Goal: Obtain resource: Obtain resource

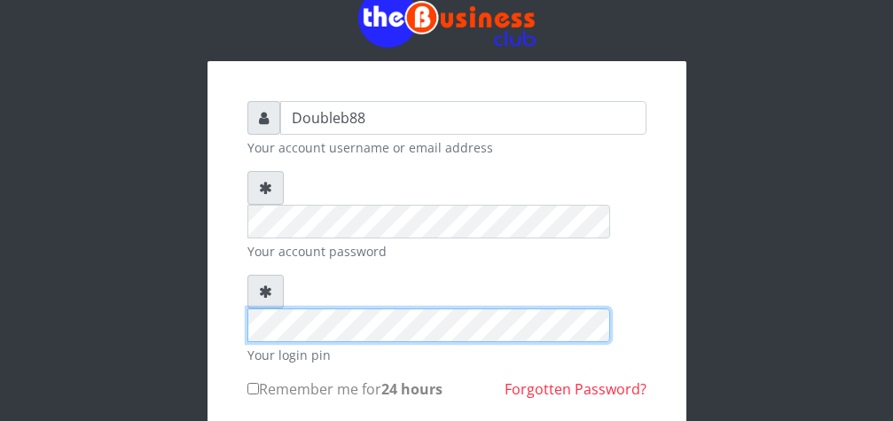
scroll to position [90, 0]
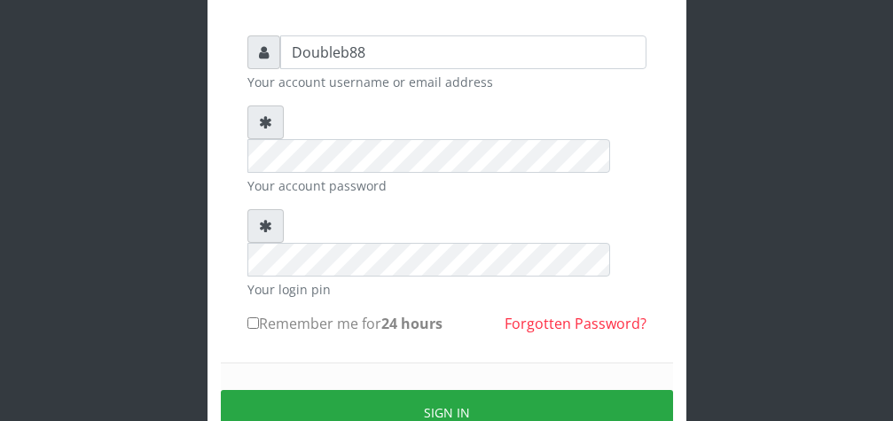
scroll to position [136, 0]
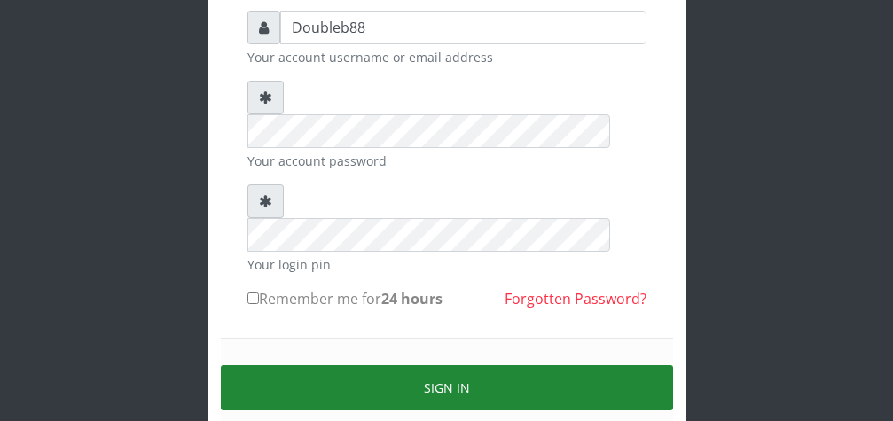
click at [312, 365] on button "Sign in" at bounding box center [447, 387] width 452 height 45
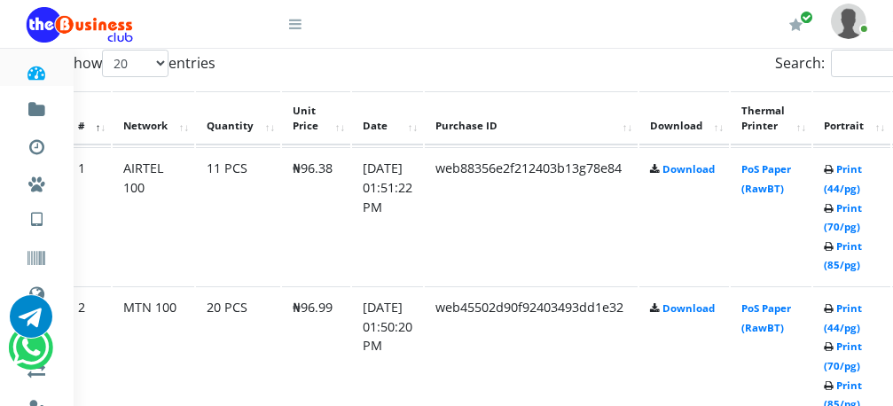
scroll to position [950, 85]
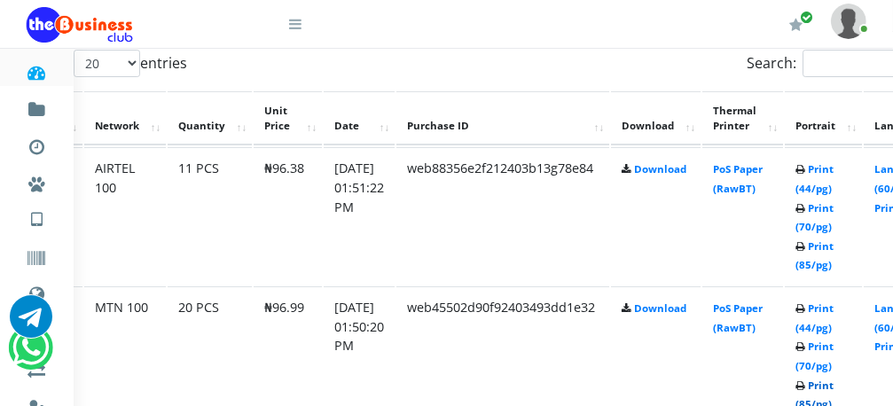
click at [834, 391] on link "Print (85/pg)" at bounding box center [815, 395] width 38 height 33
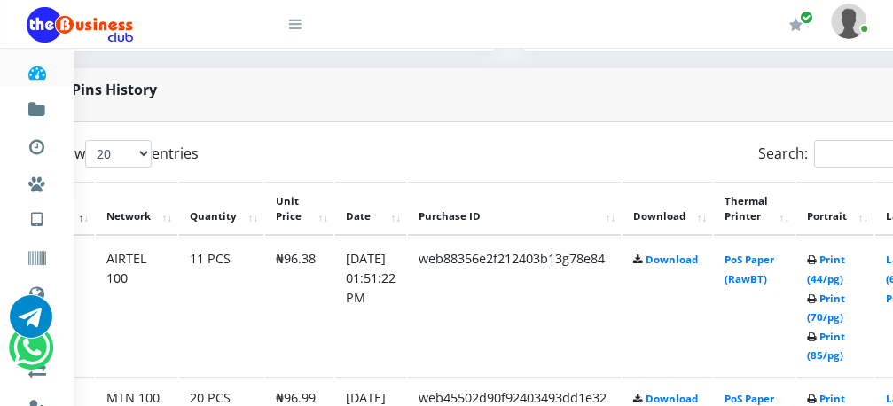
scroll to position [860, 85]
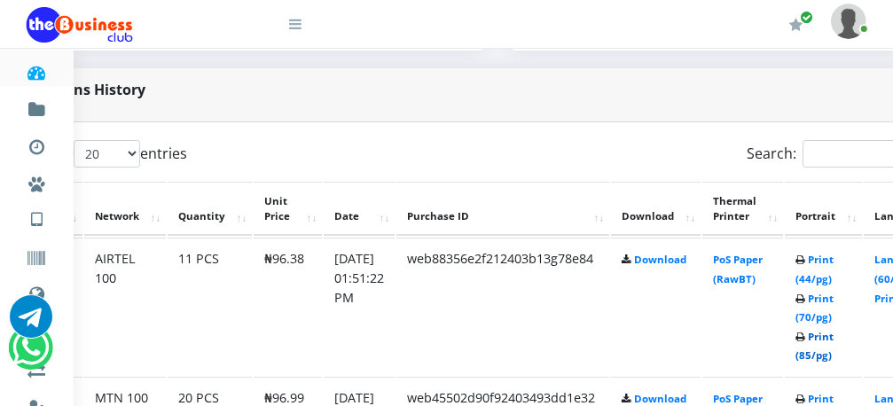
click at [834, 341] on link "Print (85/pg)" at bounding box center [815, 346] width 38 height 33
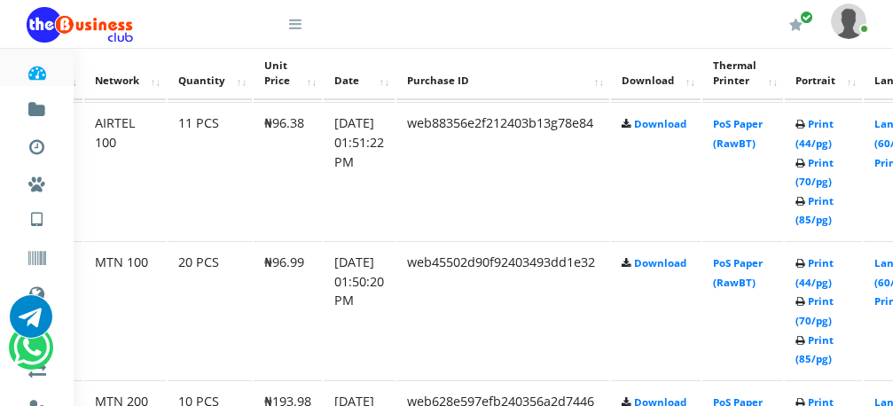
scroll to position [1040, 85]
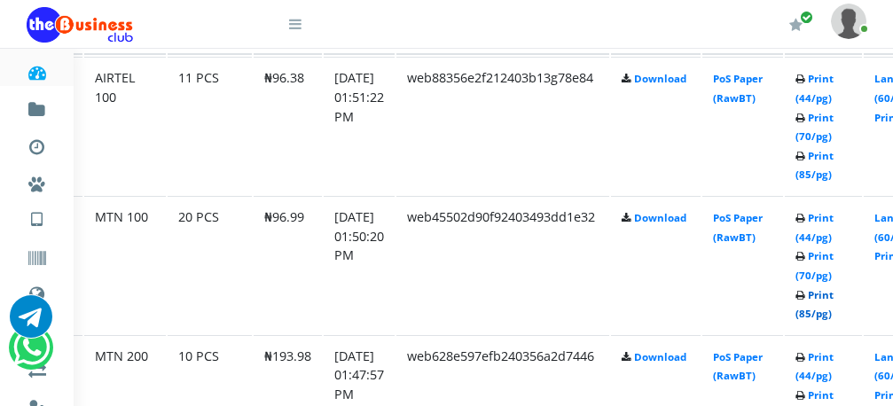
click at [834, 295] on link "Print (85/pg)" at bounding box center [815, 304] width 38 height 33
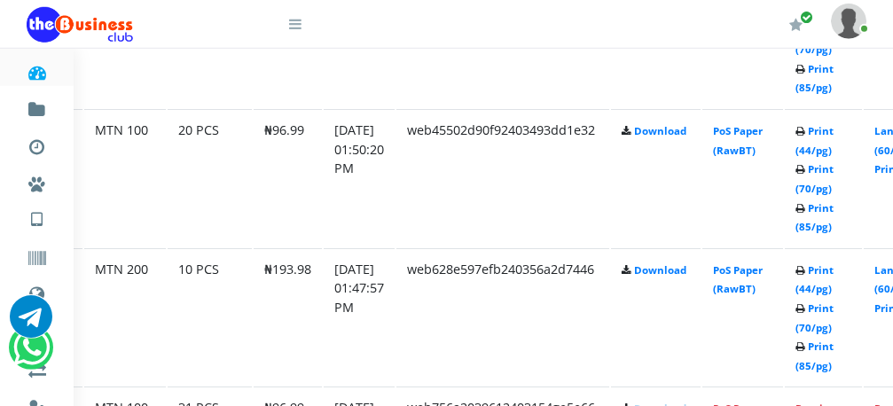
scroll to position [1131, 85]
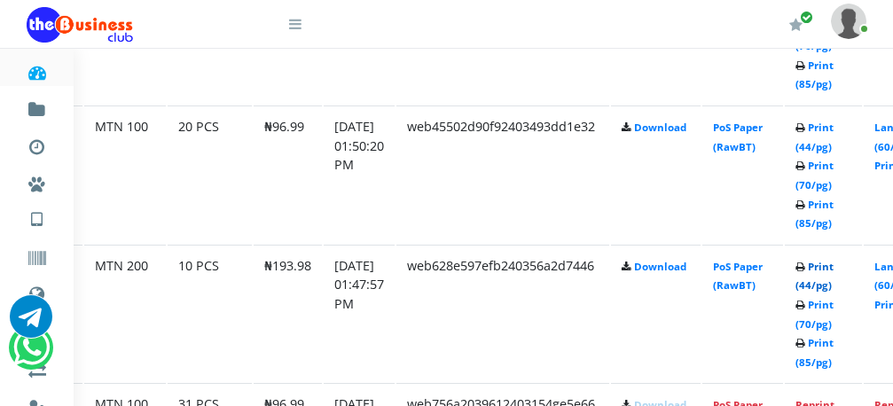
click at [834, 276] on link "Print (44/pg)" at bounding box center [815, 276] width 38 height 33
